Goal: Check status: Check status

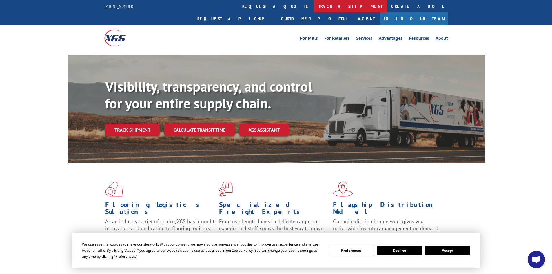
click at [314, 9] on link "track a shipment" at bounding box center [350, 6] width 73 height 12
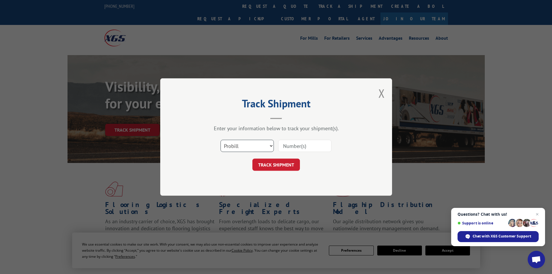
click at [259, 149] on select "Select category... Probill BOL PO" at bounding box center [246, 146] width 53 height 12
select select "bol"
click at [220, 140] on select "Select category... Probill BOL PO" at bounding box center [246, 146] width 53 height 12
click at [310, 147] on input at bounding box center [304, 146] width 53 height 12
paste input "476730"
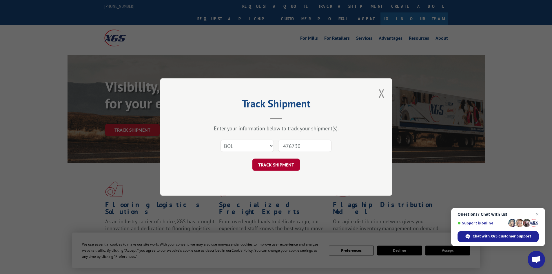
type input "476730"
click at [283, 164] on button "TRACK SHIPMENT" at bounding box center [275, 164] width 47 height 12
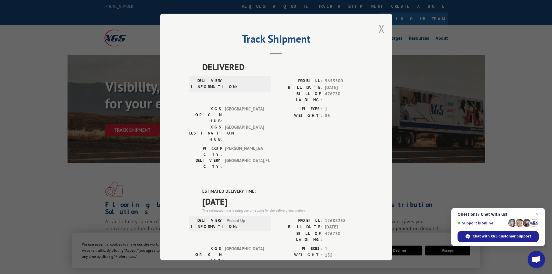
click at [380, 29] on button "Close modal" at bounding box center [381, 28] width 6 height 15
